Goal: Task Accomplishment & Management: Use online tool/utility

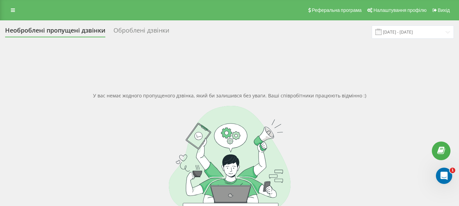
click at [388, 121] on div at bounding box center [229, 157] width 449 height 102
click at [422, 33] on input "[DATE] - [DATE]" at bounding box center [413, 31] width 82 height 13
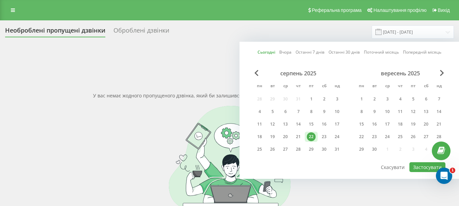
click at [310, 136] on div "22" at bounding box center [311, 137] width 9 height 9
click at [419, 167] on button "Застосувати" at bounding box center [428, 167] width 36 height 10
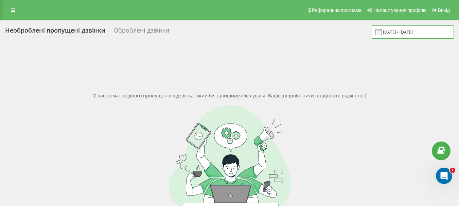
click at [406, 33] on input "[DATE] - [DATE]" at bounding box center [413, 31] width 82 height 13
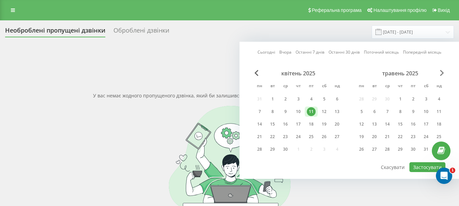
click at [442, 73] on span "Next Month" at bounding box center [442, 73] width 4 height 6
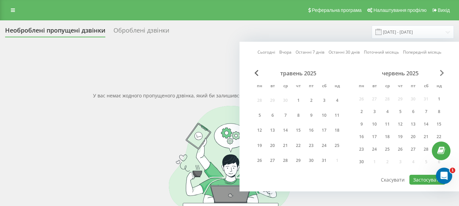
click at [442, 73] on span "Next Month" at bounding box center [442, 73] width 4 height 6
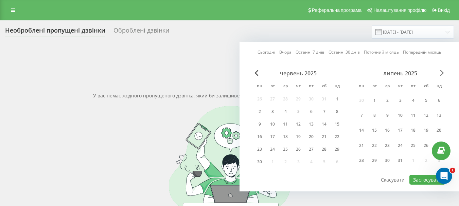
click at [442, 73] on span "Next Month" at bounding box center [442, 73] width 4 height 6
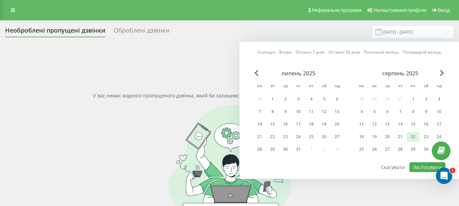
click at [413, 139] on div "22" at bounding box center [413, 137] width 9 height 9
click at [421, 165] on button "Застосувати" at bounding box center [428, 167] width 36 height 10
type input "[DATE] - [DATE]"
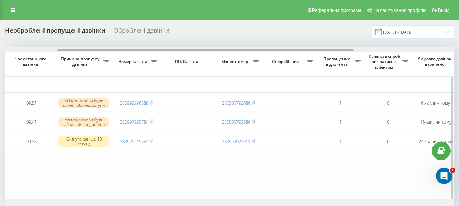
scroll to position [0, 80]
drag, startPoint x: 202, startPoint y: 50, endPoint x: 255, endPoint y: 60, distance: 54.0
click at [255, 60] on div "Обрати всі Час першого дзвінка Час останнього дзвінка Причина пропуску дзвінка …" at bounding box center [229, 123] width 449 height 153
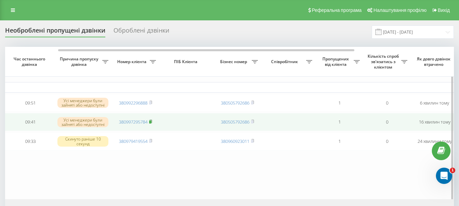
click at [152, 123] on icon at bounding box center [151, 121] width 2 height 3
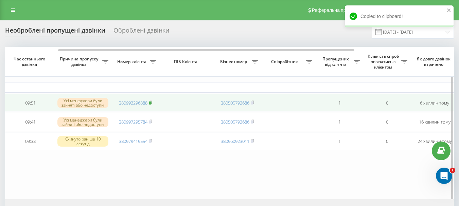
click at [152, 103] on icon at bounding box center [151, 102] width 2 height 3
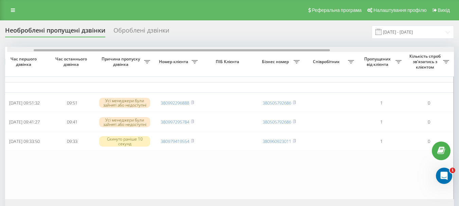
scroll to position [0, 42]
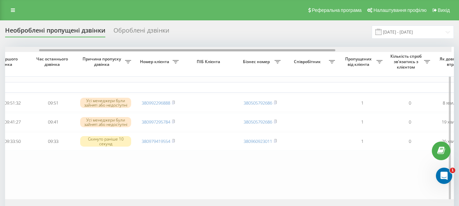
drag, startPoint x: 178, startPoint y: 50, endPoint x: 208, endPoint y: 59, distance: 30.7
click at [216, 53] on div "Обрати всі Час першого дзвінка Час останнього дзвінка Причина пропуску дзвінка …" at bounding box center [229, 123] width 449 height 153
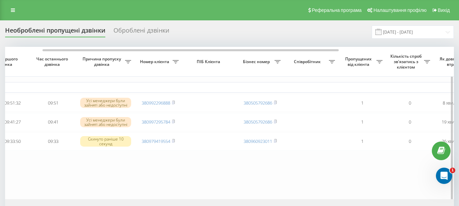
scroll to position [0, 57]
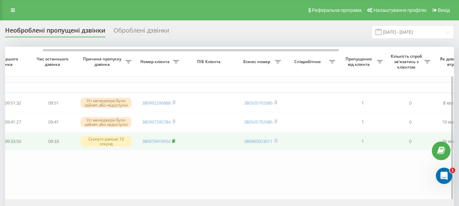
click at [175, 143] on icon at bounding box center [173, 141] width 3 height 4
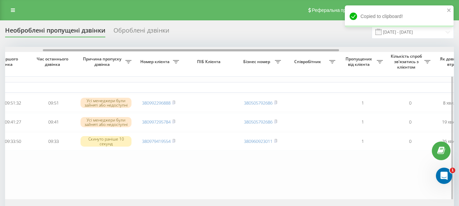
scroll to position [0, 44]
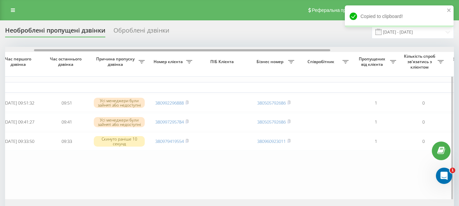
drag, startPoint x: 220, startPoint y: 51, endPoint x: 211, endPoint y: 51, distance: 8.8
click at [211, 51] on div at bounding box center [182, 50] width 296 height 2
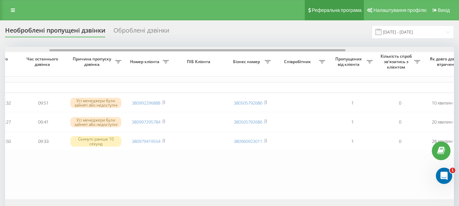
drag, startPoint x: 189, startPoint y: 53, endPoint x: 339, endPoint y: 0, distance: 158.5
click at [230, 55] on div "Обрати всі Час першого дзвінка Час останнього дзвінка Причина пропуску дзвінка …" at bounding box center [229, 123] width 449 height 153
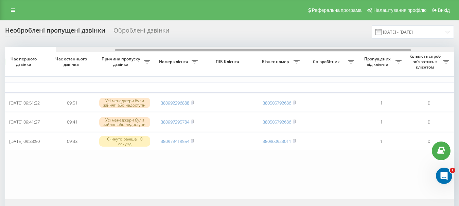
scroll to position [0, 14]
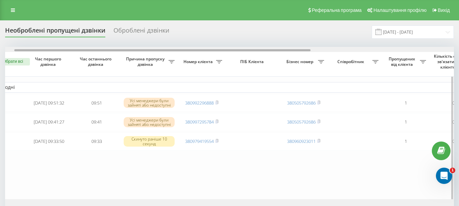
drag, startPoint x: 159, startPoint y: 51, endPoint x: 168, endPoint y: 56, distance: 10.3
click at [168, 56] on div "Обрати всі Час першого дзвінка Час останнього дзвінка Причина пропуску дзвінка …" at bounding box center [229, 123] width 449 height 153
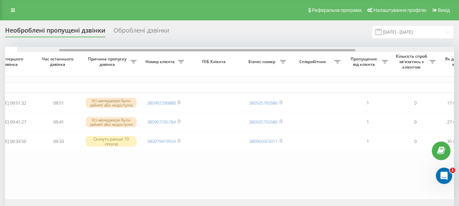
scroll to position [0, 71]
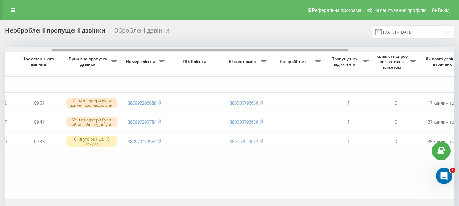
drag, startPoint x: 151, startPoint y: 51, endPoint x: 198, endPoint y: 47, distance: 47.4
click at [198, 47] on div "Необроблені пропущені дзвінки Оброблені дзвінки 22.08.2025 - 22.08.2025 Обрати …" at bounding box center [229, 125] width 449 height 201
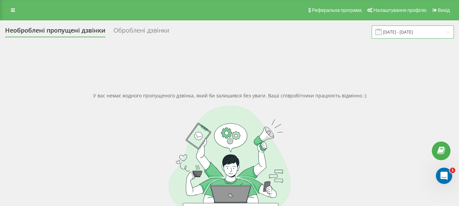
click at [422, 30] on input "11.04.2025 - 11.04.2025" at bounding box center [413, 31] width 82 height 13
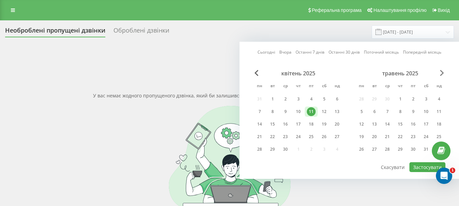
click at [442, 73] on span "Next Month" at bounding box center [442, 73] width 4 height 6
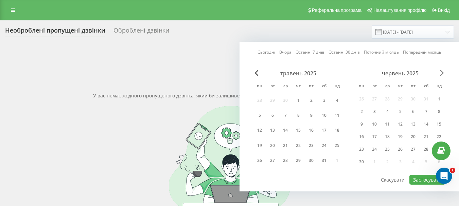
click at [442, 73] on span "Next Month" at bounding box center [442, 73] width 4 height 6
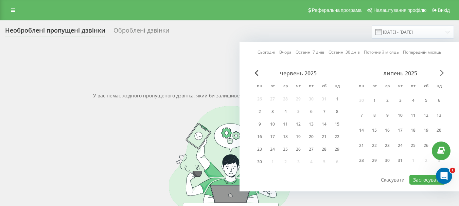
click at [442, 73] on span "Next Month" at bounding box center [442, 73] width 4 height 6
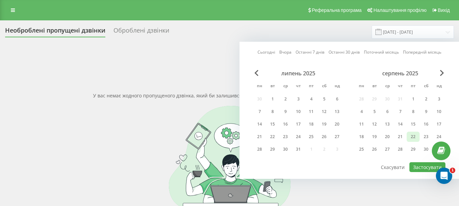
click at [413, 136] on div "22" at bounding box center [413, 137] width 9 height 9
click at [426, 168] on button "Застосувати" at bounding box center [428, 167] width 36 height 10
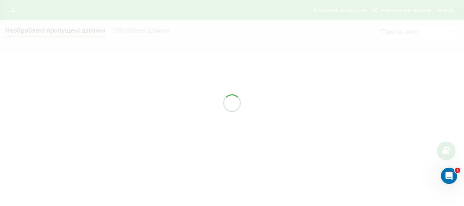
type input "[DATE] - [DATE]"
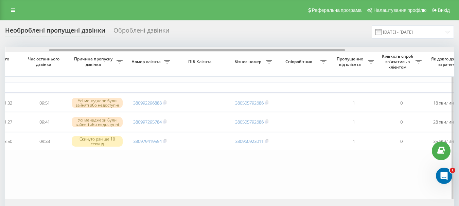
scroll to position [0, 65]
drag, startPoint x: 275, startPoint y: 50, endPoint x: 318, endPoint y: 47, distance: 43.3
click at [318, 47] on div at bounding box center [229, 49] width 449 height 5
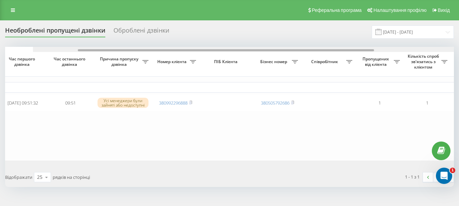
scroll to position [0, 73]
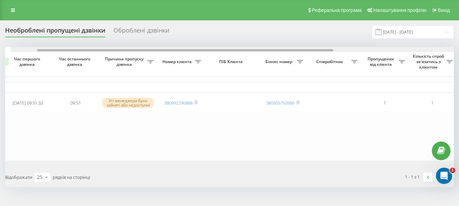
drag, startPoint x: 205, startPoint y: 50, endPoint x: 225, endPoint y: 57, distance: 21.5
click at [225, 57] on div "Обрати всі Час першого дзвінка Час останнього дзвінка Причина пропуску дзвінка …" at bounding box center [229, 104] width 449 height 114
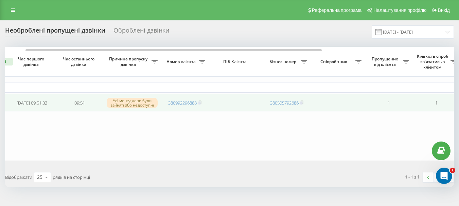
click at [203, 104] on td "380992296888" at bounding box center [185, 103] width 48 height 18
click at [201, 103] on rect at bounding box center [199, 103] width 2 height 3
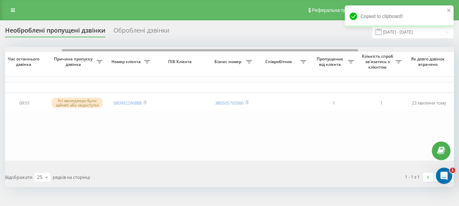
scroll to position [0, 0]
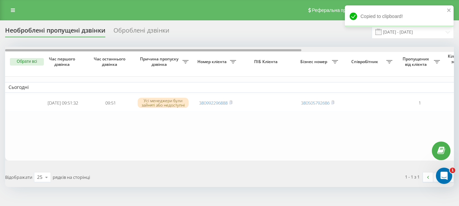
drag, startPoint x: 245, startPoint y: 50, endPoint x: 197, endPoint y: 59, distance: 49.4
click at [197, 59] on div "Обрати всі Час першого дзвінка Час останнього дзвінка Причина пропуску дзвінка …" at bounding box center [229, 104] width 449 height 114
